Goal: Transaction & Acquisition: Book appointment/travel/reservation

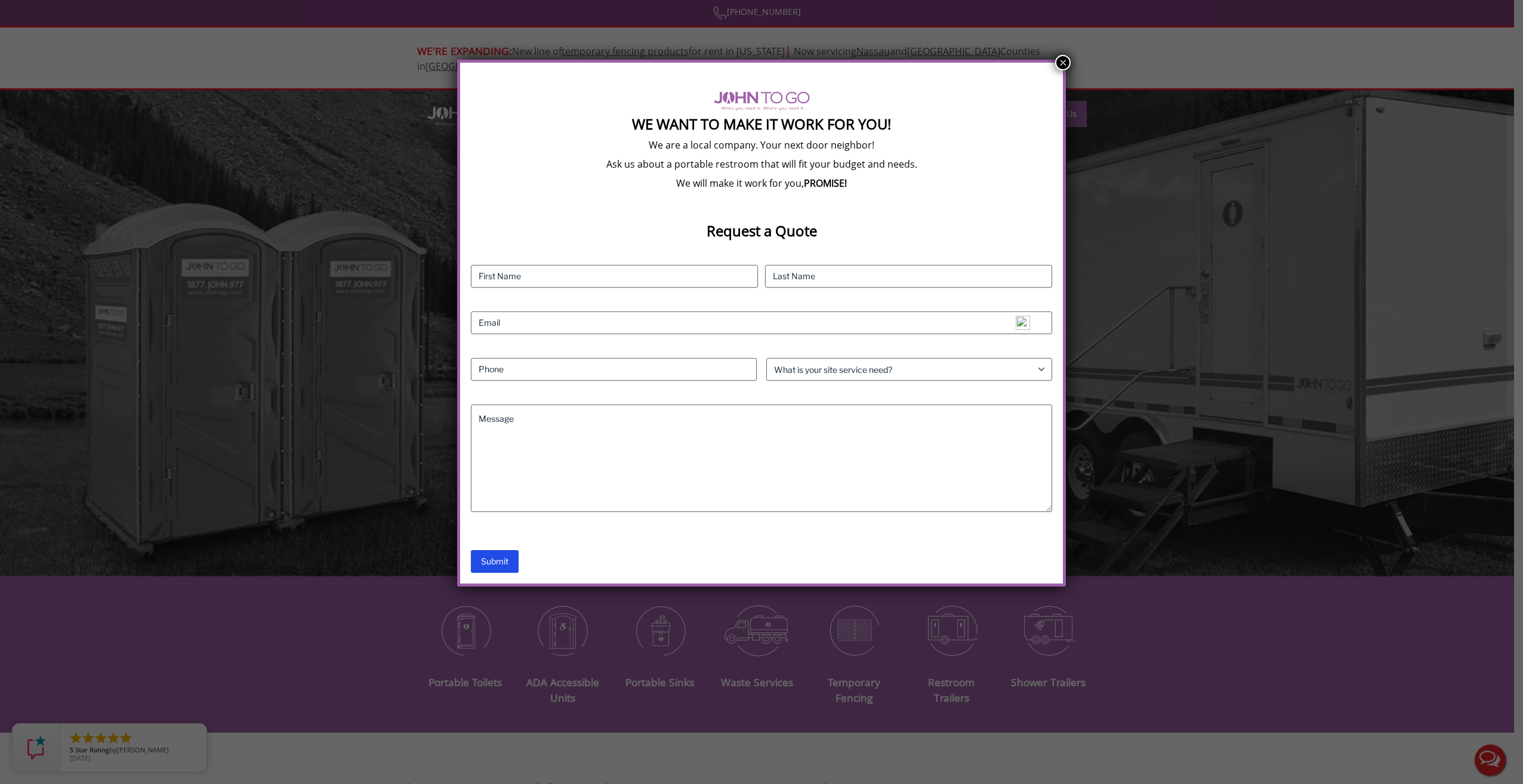
click at [1060, 64] on button "×" at bounding box center [1063, 63] width 16 height 15
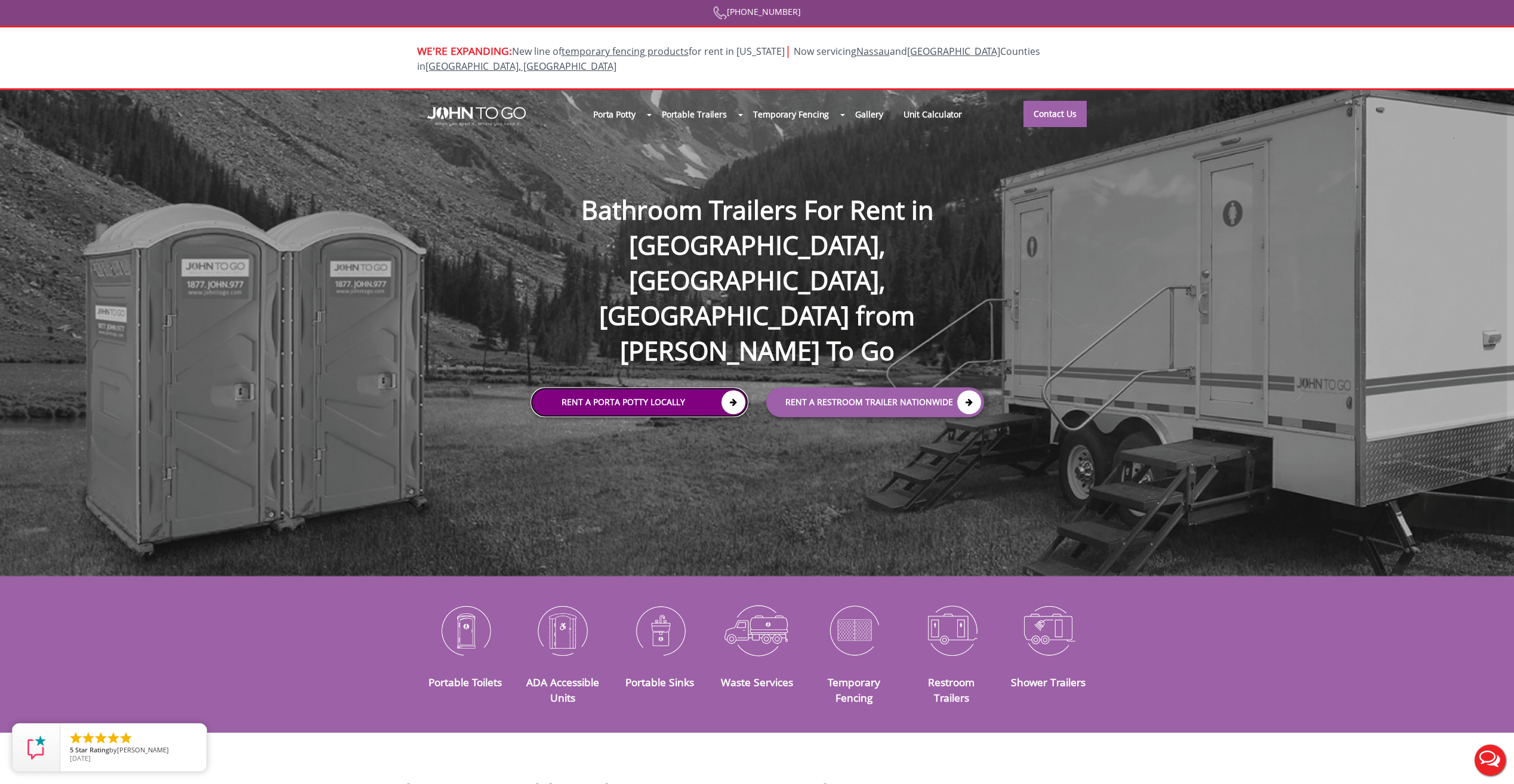
click at [604, 388] on link "Rent a Porta Potty Locally" at bounding box center [639, 403] width 218 height 30
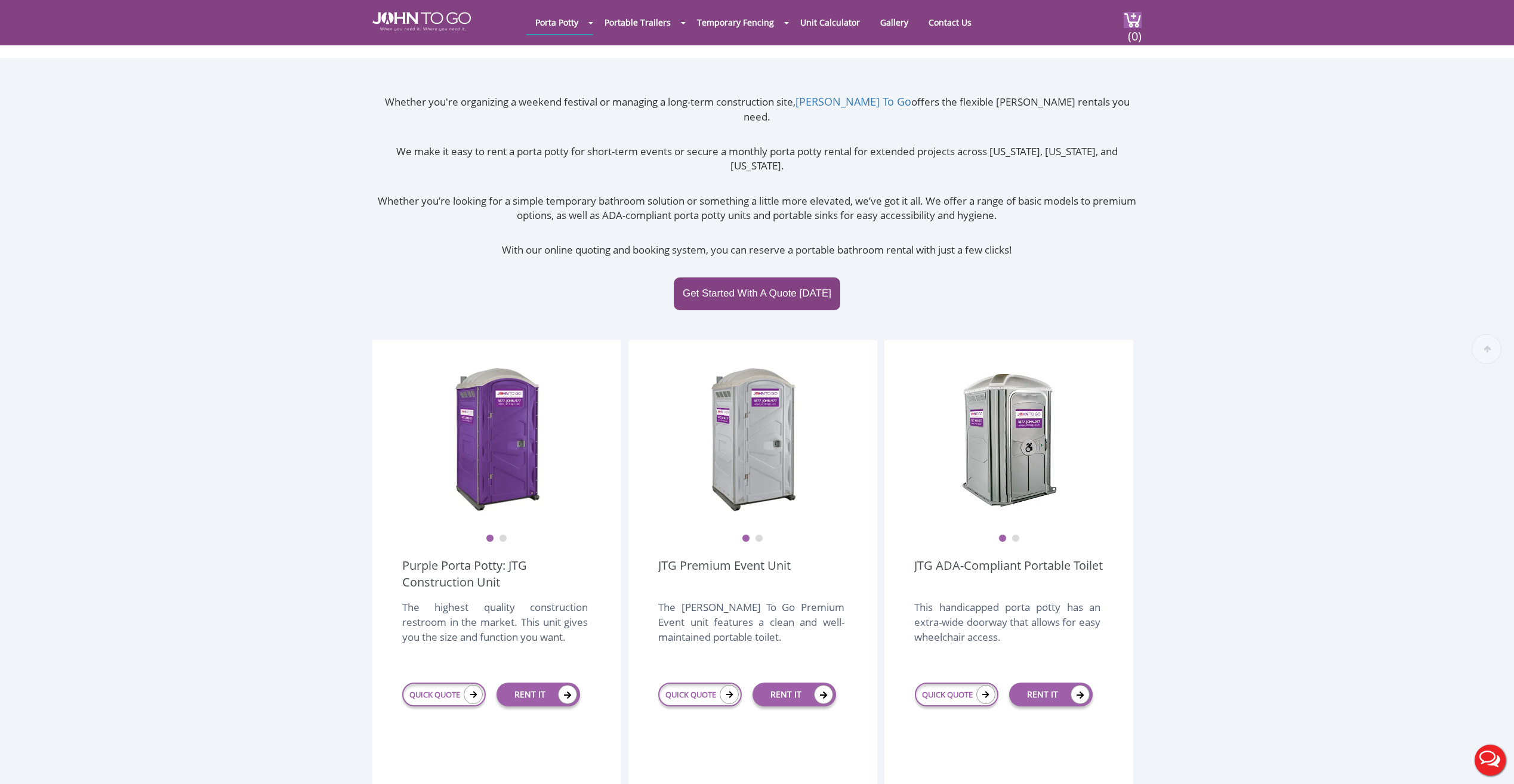
scroll to position [298, 0]
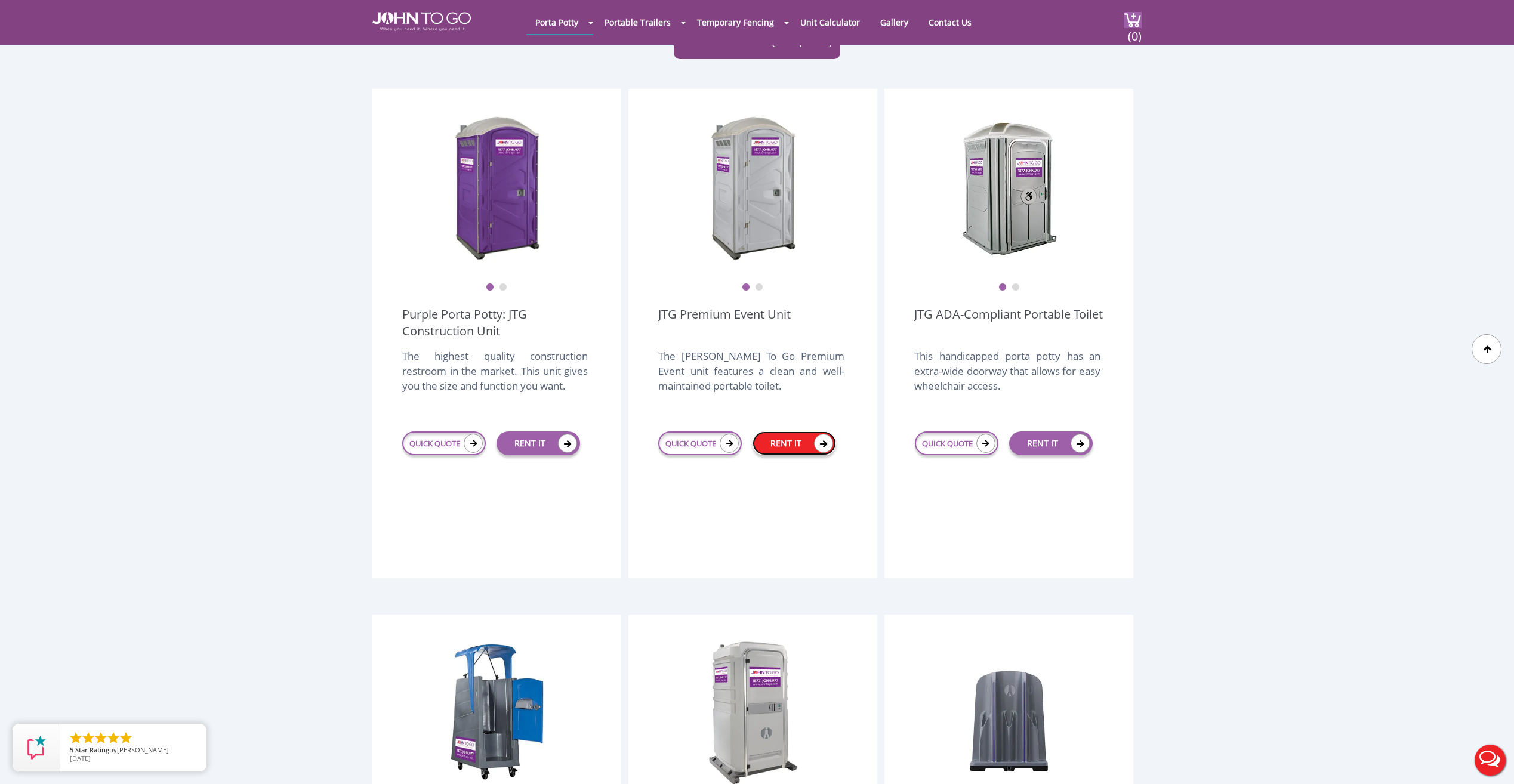
click at [783, 432] on link "RENT IT" at bounding box center [794, 443] width 84 height 24
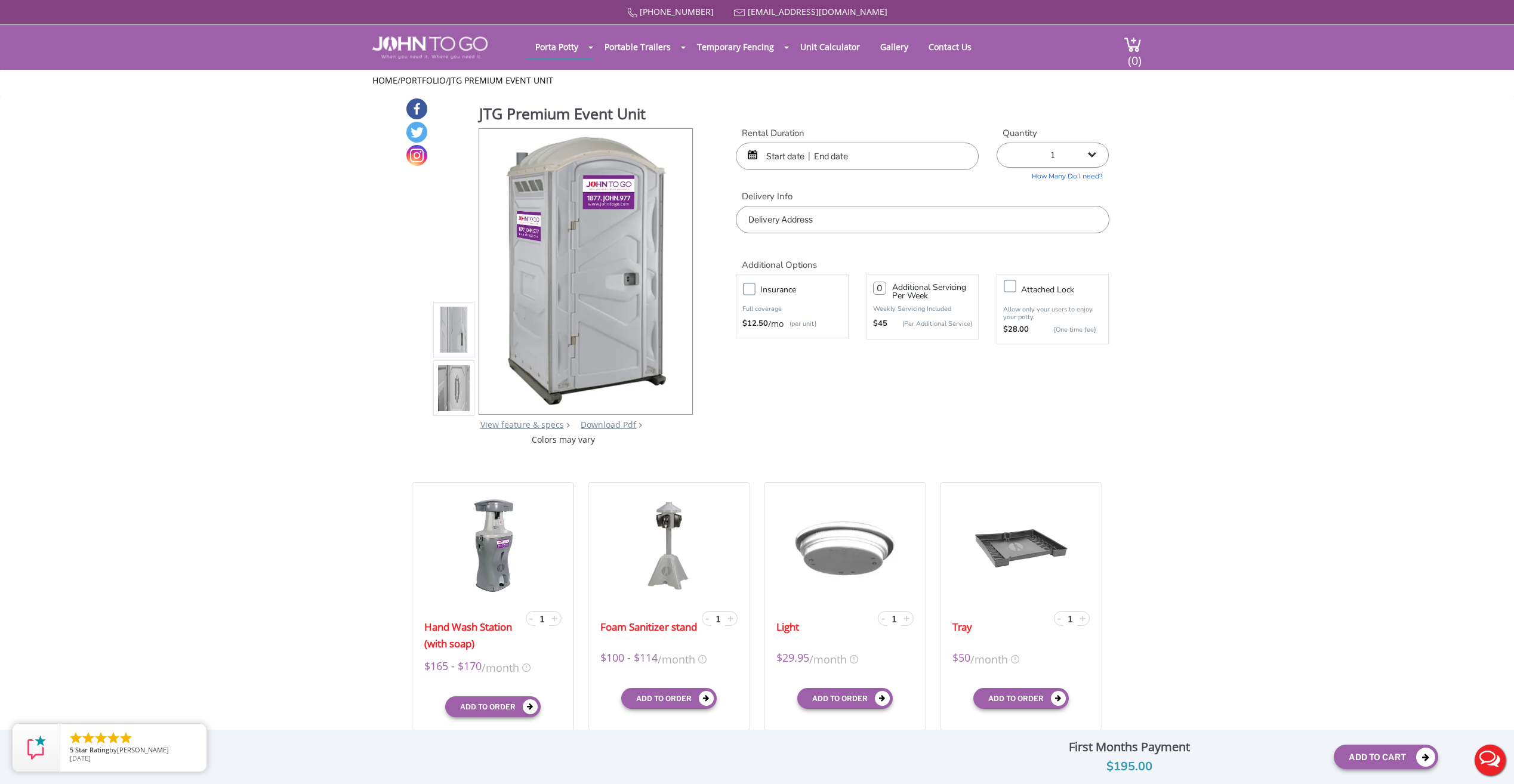
click at [822, 153] on input "text" at bounding box center [857, 156] width 243 height 27
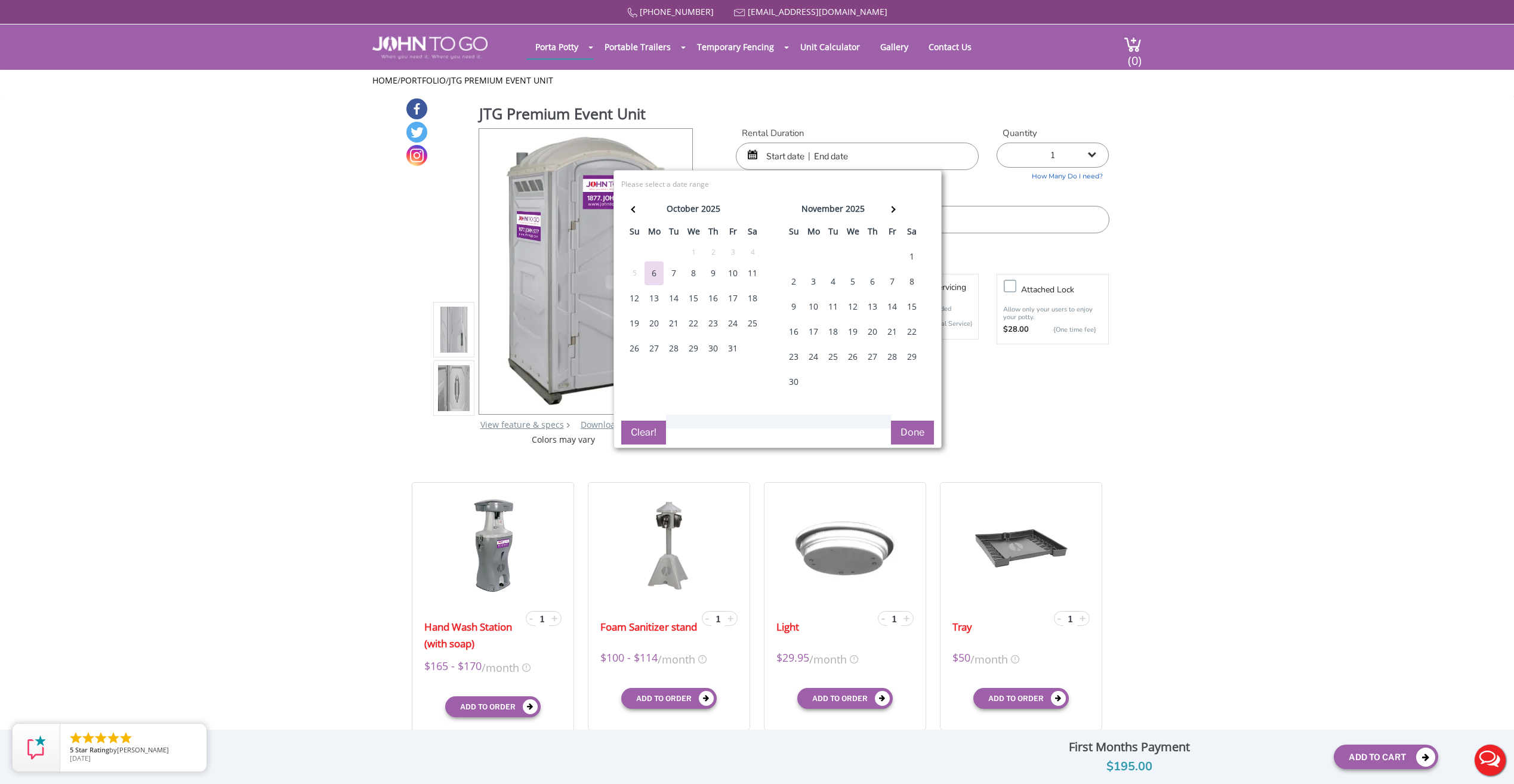
click at [754, 269] on div "11" at bounding box center [752, 273] width 19 height 24
click at [754, 270] on div "11" at bounding box center [752, 273] width 19 height 24
type input "10/11/2025 to 10/11/2025"
click at [910, 431] on button "Done" at bounding box center [912, 432] width 43 height 24
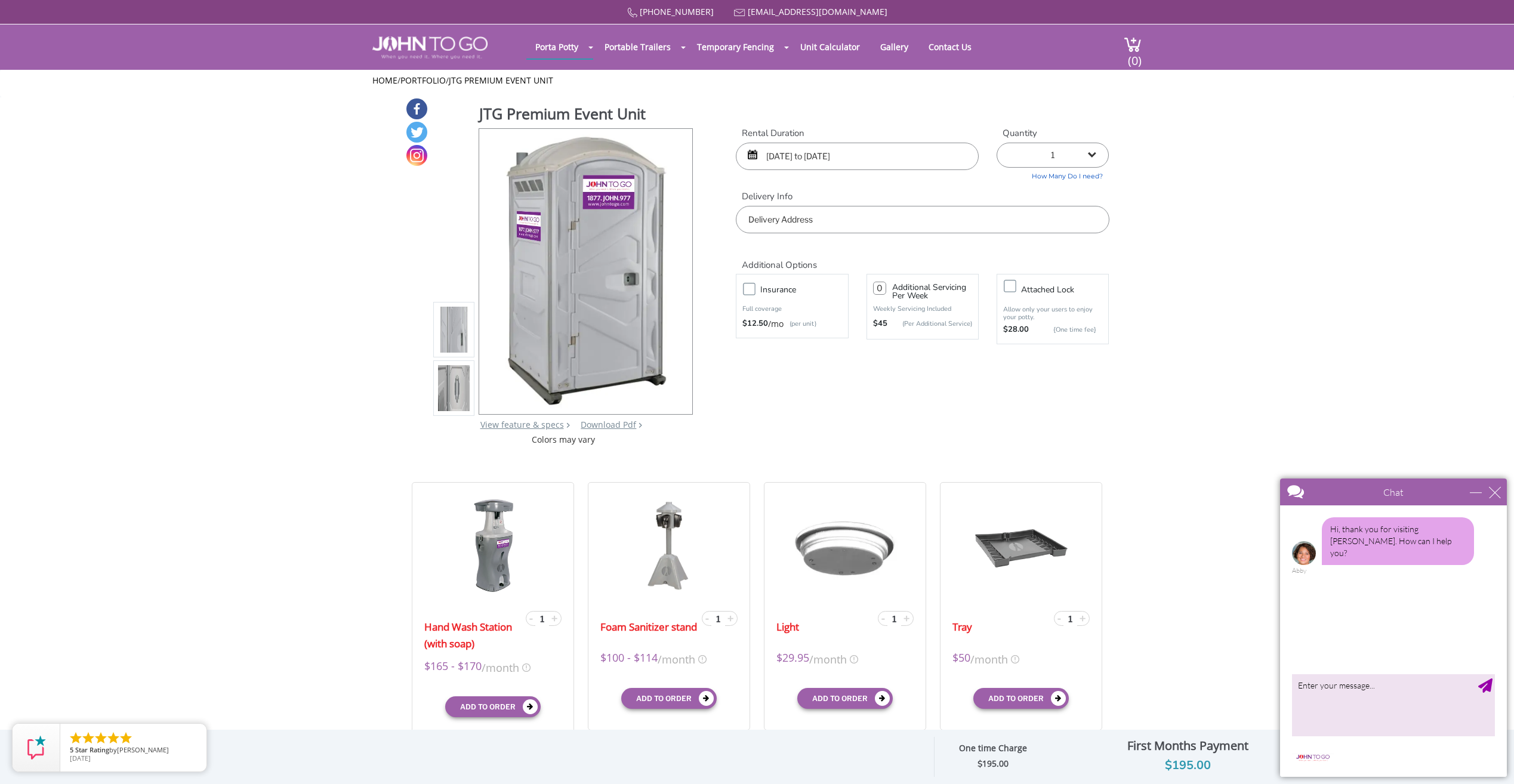
click at [1006, 229] on input "text" at bounding box center [922, 219] width 373 height 27
click at [800, 219] on input "text" at bounding box center [922, 219] width 373 height 27
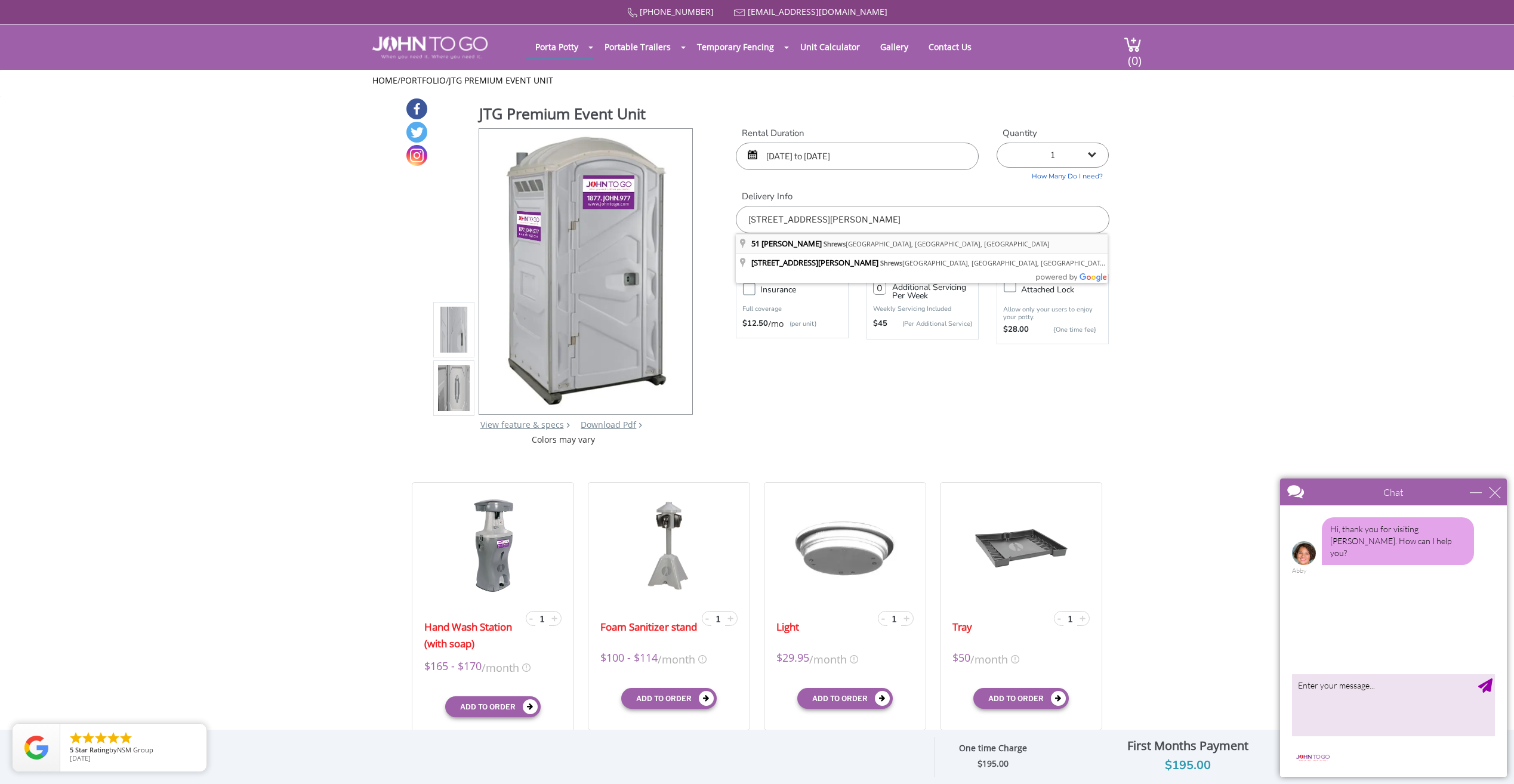
type input "51 Henry St, Shrewsbury, NJ, USA"
click at [1489, 490] on div "close" at bounding box center [1494, 492] width 12 height 12
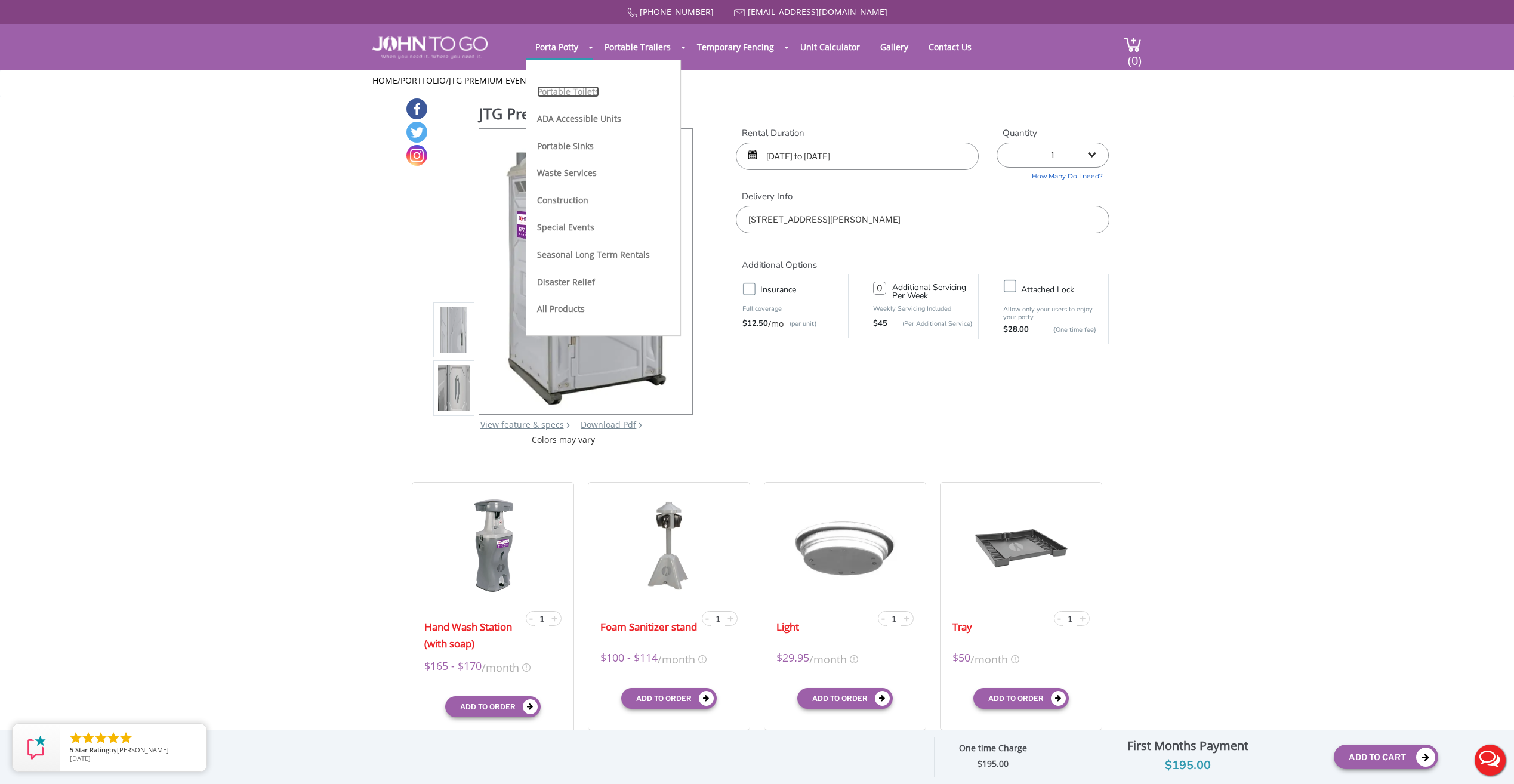
click at [569, 89] on link "Portable Toilets" at bounding box center [568, 91] width 62 height 12
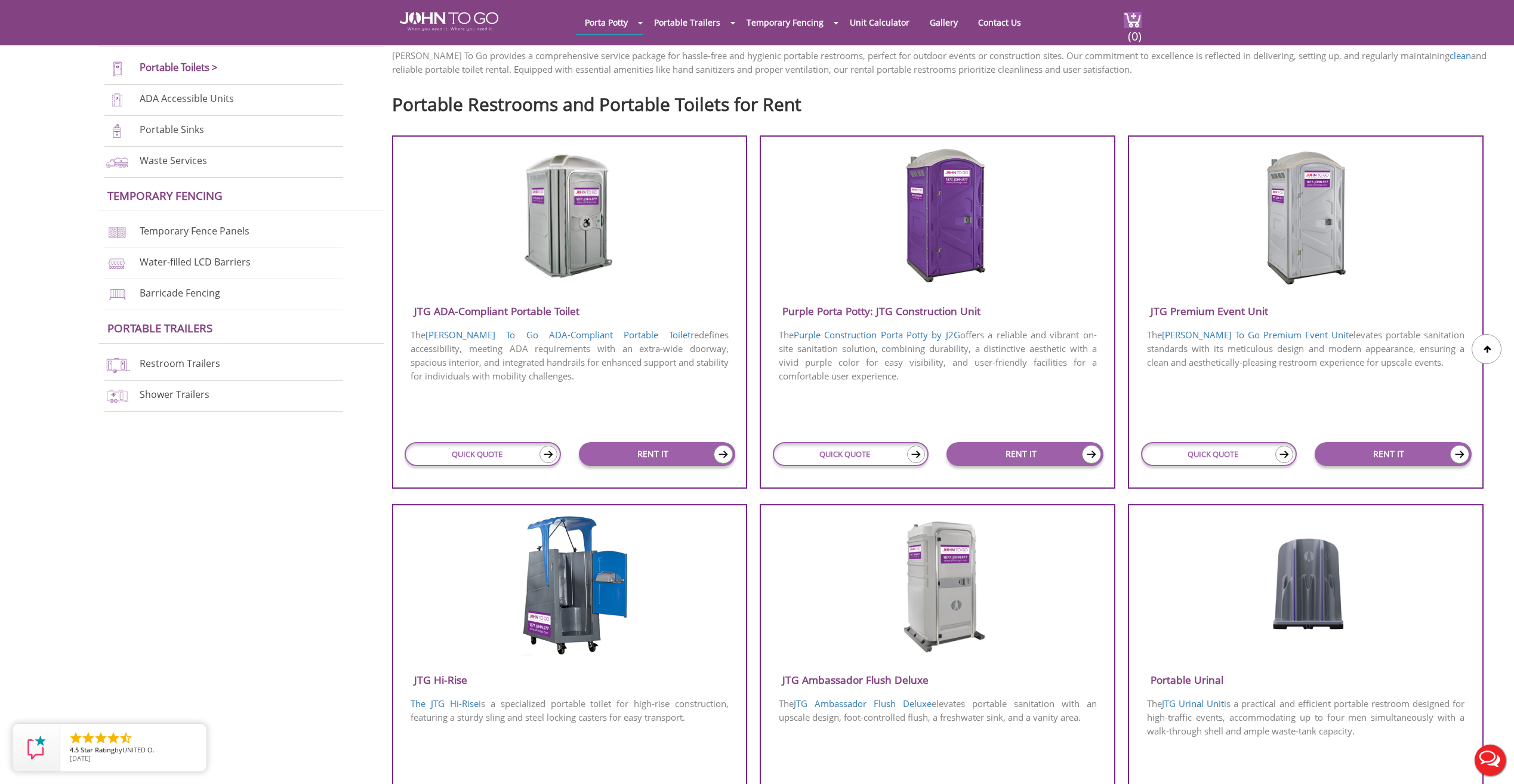
scroll to position [358, 0]
